Goal: Information Seeking & Learning: Check status

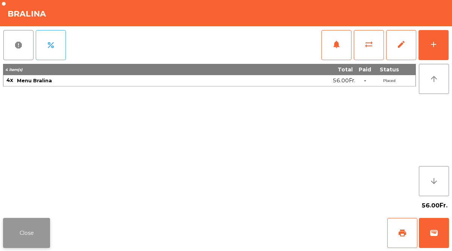
click at [33, 226] on button "Close" at bounding box center [26, 233] width 47 height 30
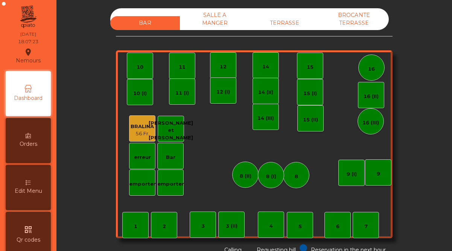
click at [282, 21] on div "TERRASSE" at bounding box center [284, 23] width 70 height 14
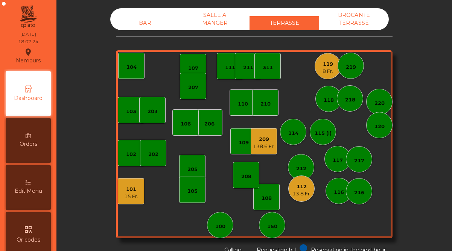
click at [344, 20] on div "BROCANTE TERRASSE" at bounding box center [354, 19] width 70 height 22
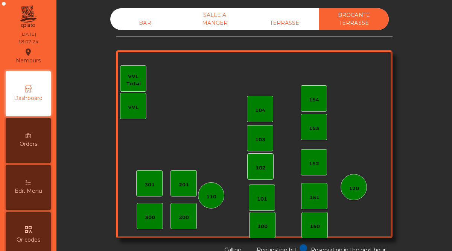
click at [278, 17] on div "TERRASSE" at bounding box center [284, 23] width 70 height 14
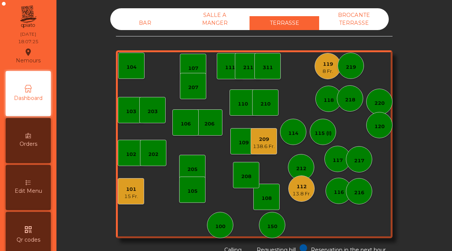
click at [326, 65] on div "119" at bounding box center [327, 65] width 11 height 8
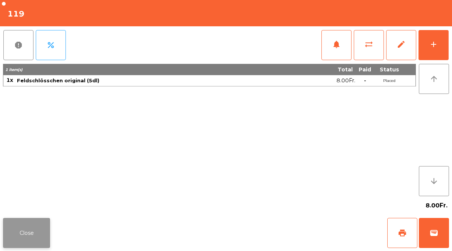
click at [34, 233] on button "Close" at bounding box center [26, 233] width 47 height 30
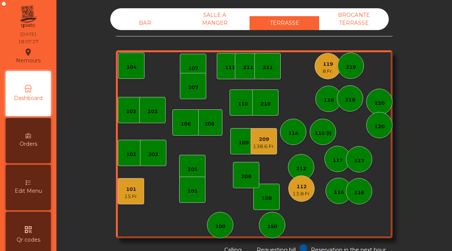
click at [268, 143] on div "138.6 Fr." at bounding box center [264, 147] width 22 height 8
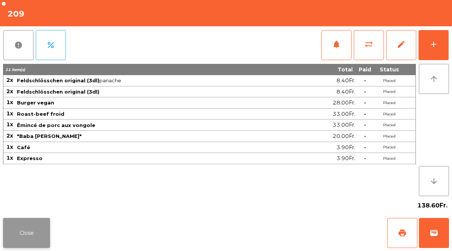
click at [29, 237] on button "Close" at bounding box center [26, 233] width 47 height 30
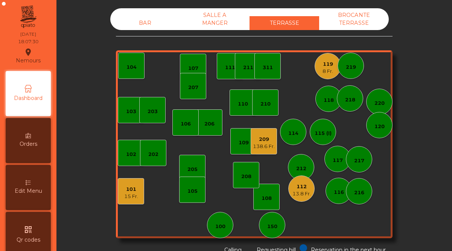
click at [307, 187] on div "112" at bounding box center [301, 187] width 18 height 8
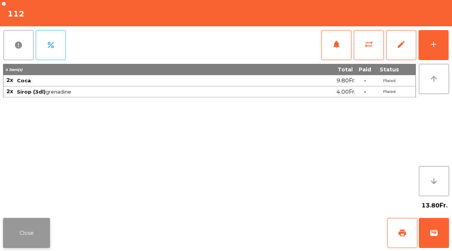
click at [30, 228] on button "Close" at bounding box center [26, 233] width 47 height 30
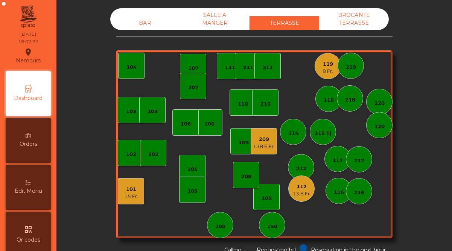
click at [124, 194] on div "15 Fr." at bounding box center [131, 197] width 14 height 8
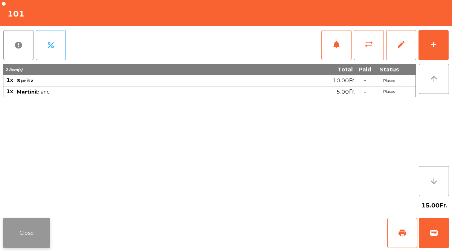
click at [21, 233] on button "Close" at bounding box center [26, 233] width 47 height 30
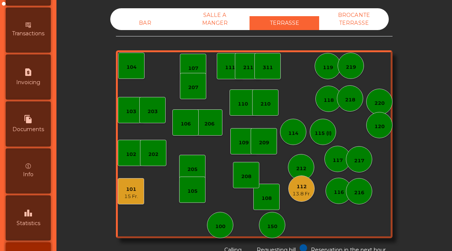
scroll to position [388, 0]
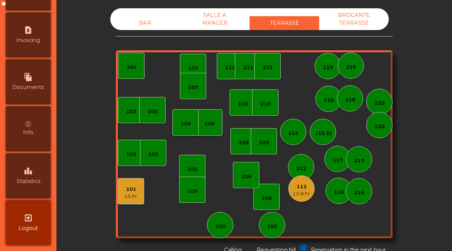
click at [24, 177] on div "leaderboard Statistics" at bounding box center [28, 175] width 45 height 45
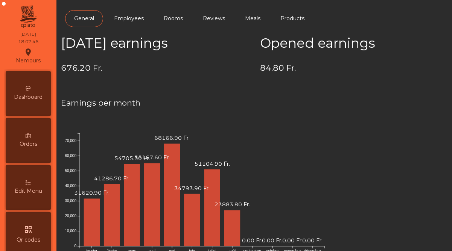
click at [40, 82] on div "Dashboard" at bounding box center [28, 93] width 45 height 45
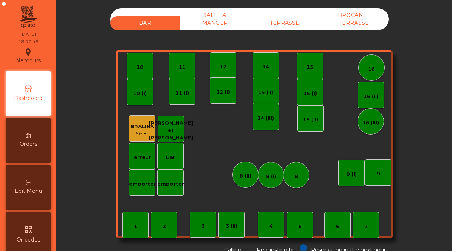
click at [287, 20] on div "TERRASSE" at bounding box center [284, 23] width 70 height 14
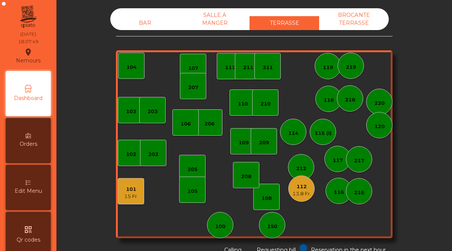
click at [304, 192] on div "13.8 Fr." at bounding box center [301, 194] width 18 height 8
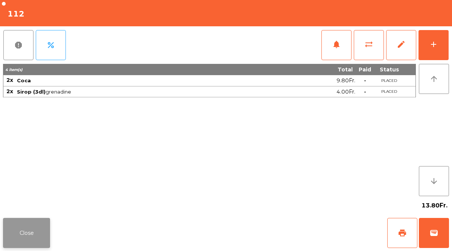
click at [28, 230] on button "Close" at bounding box center [26, 233] width 47 height 30
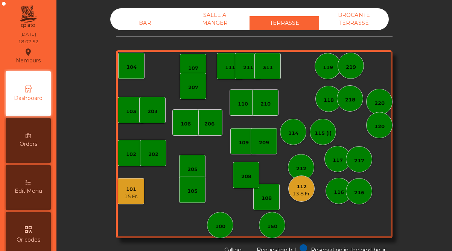
click at [124, 194] on div "15 Fr." at bounding box center [131, 197] width 14 height 8
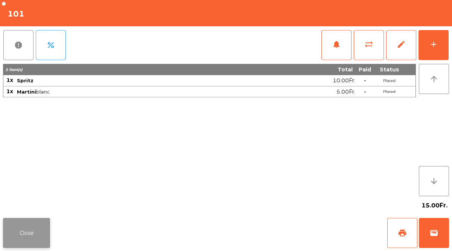
click at [42, 233] on button "Close" at bounding box center [26, 233] width 47 height 30
